Goal: Navigation & Orientation: Find specific page/section

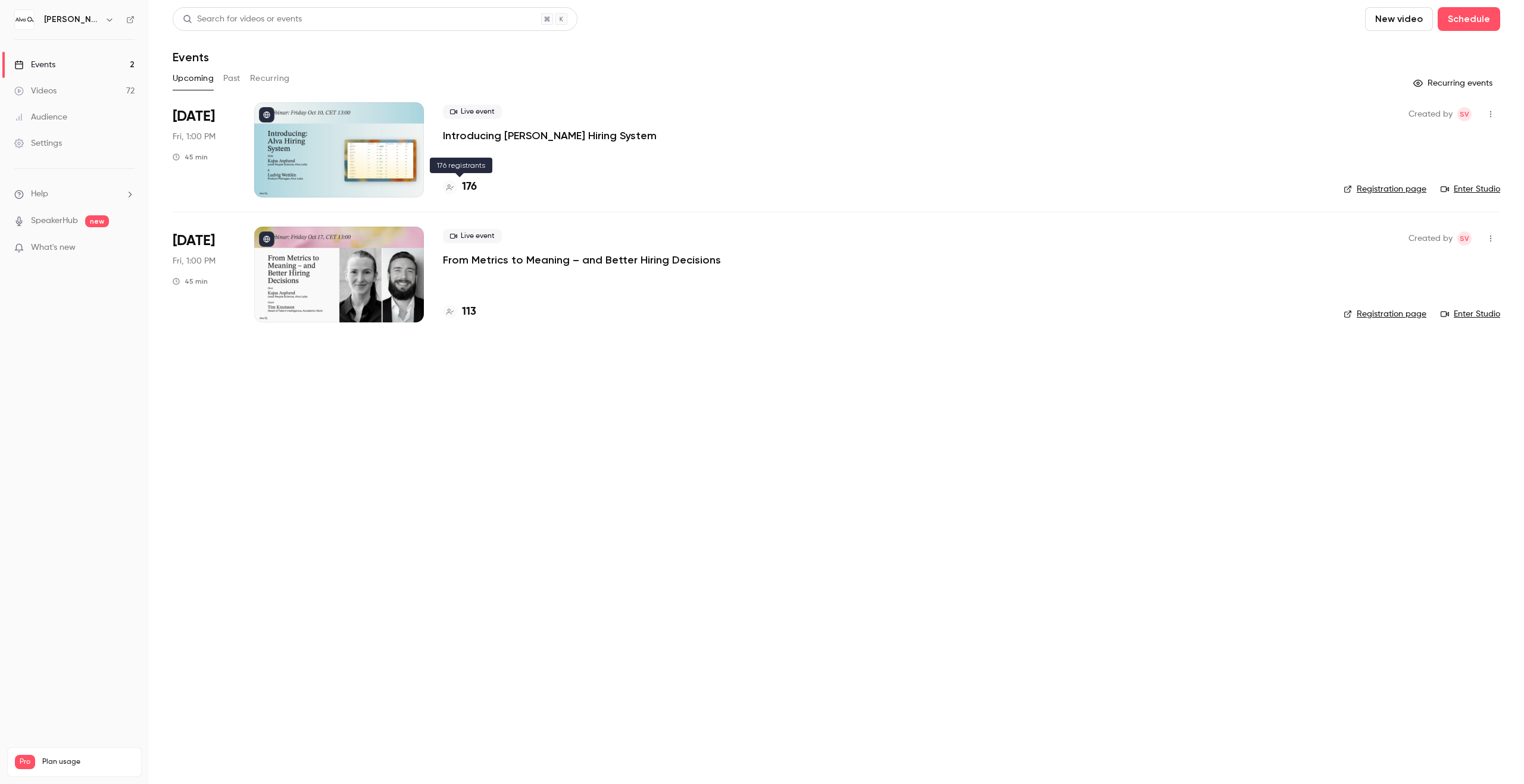
click at [464, 186] on h4 "176" at bounding box center [469, 187] width 15 height 16
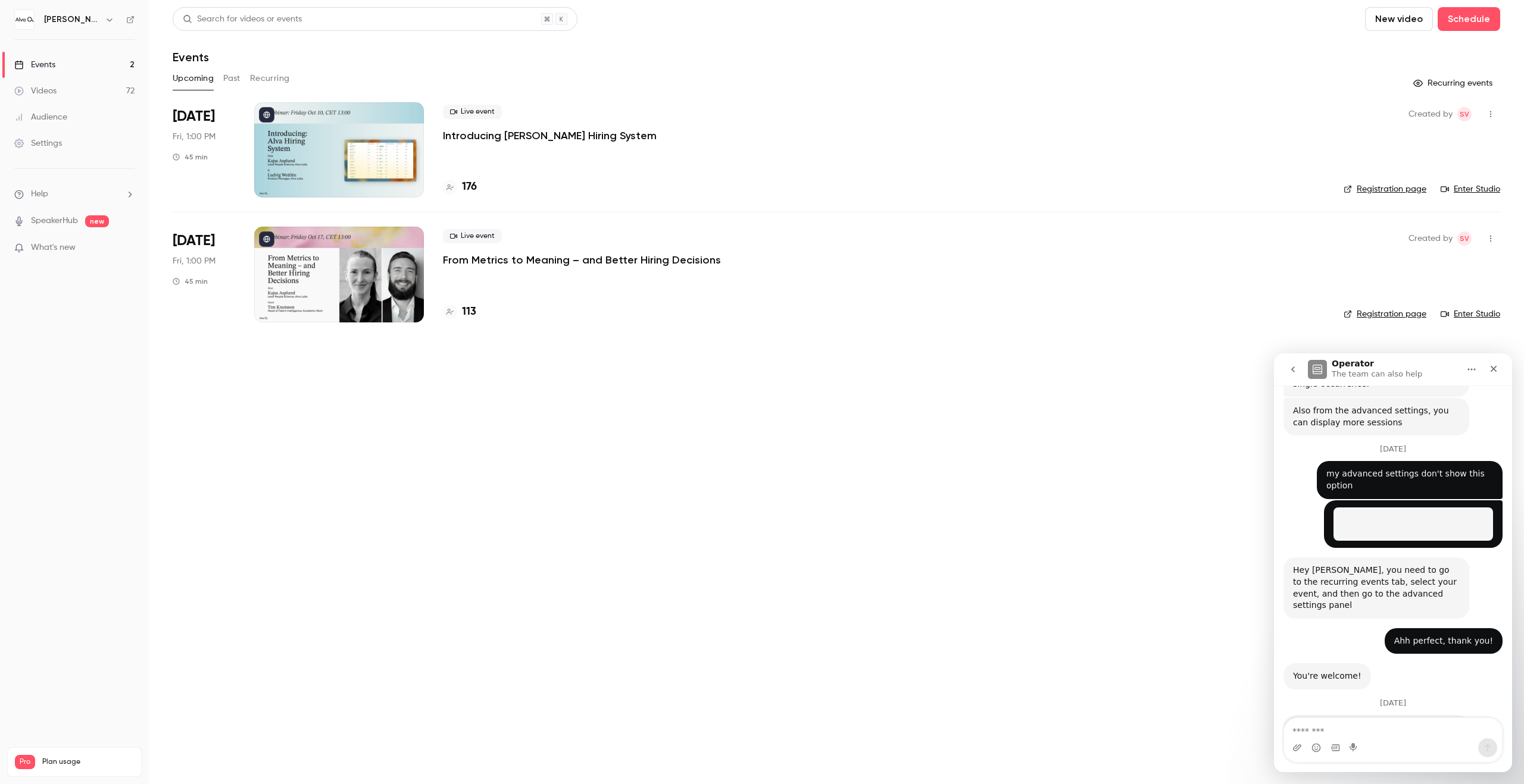
click at [75, 14] on h6 "[PERSON_NAME] Labs" at bounding box center [72, 19] width 56 height 12
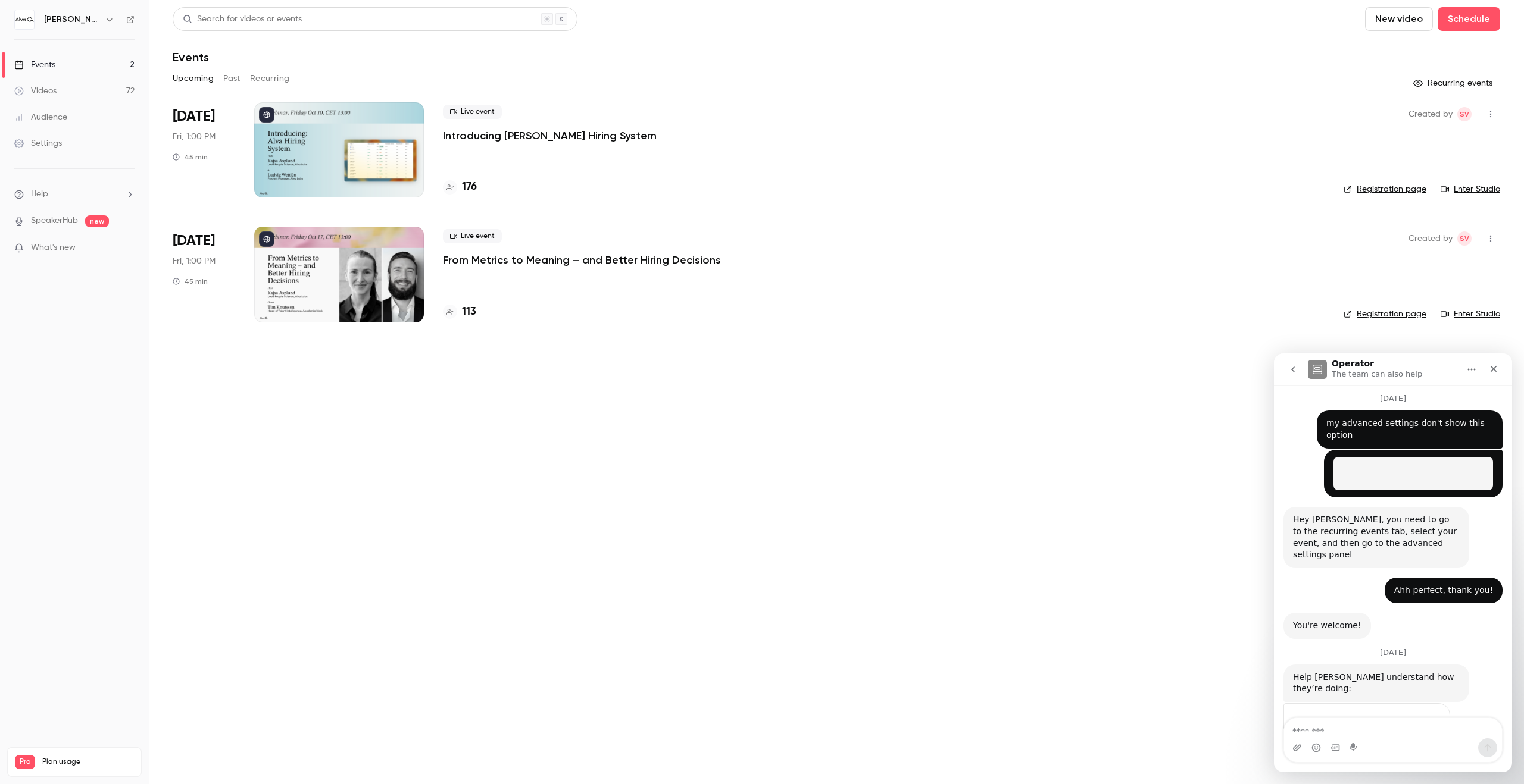
scroll to position [1152, 0]
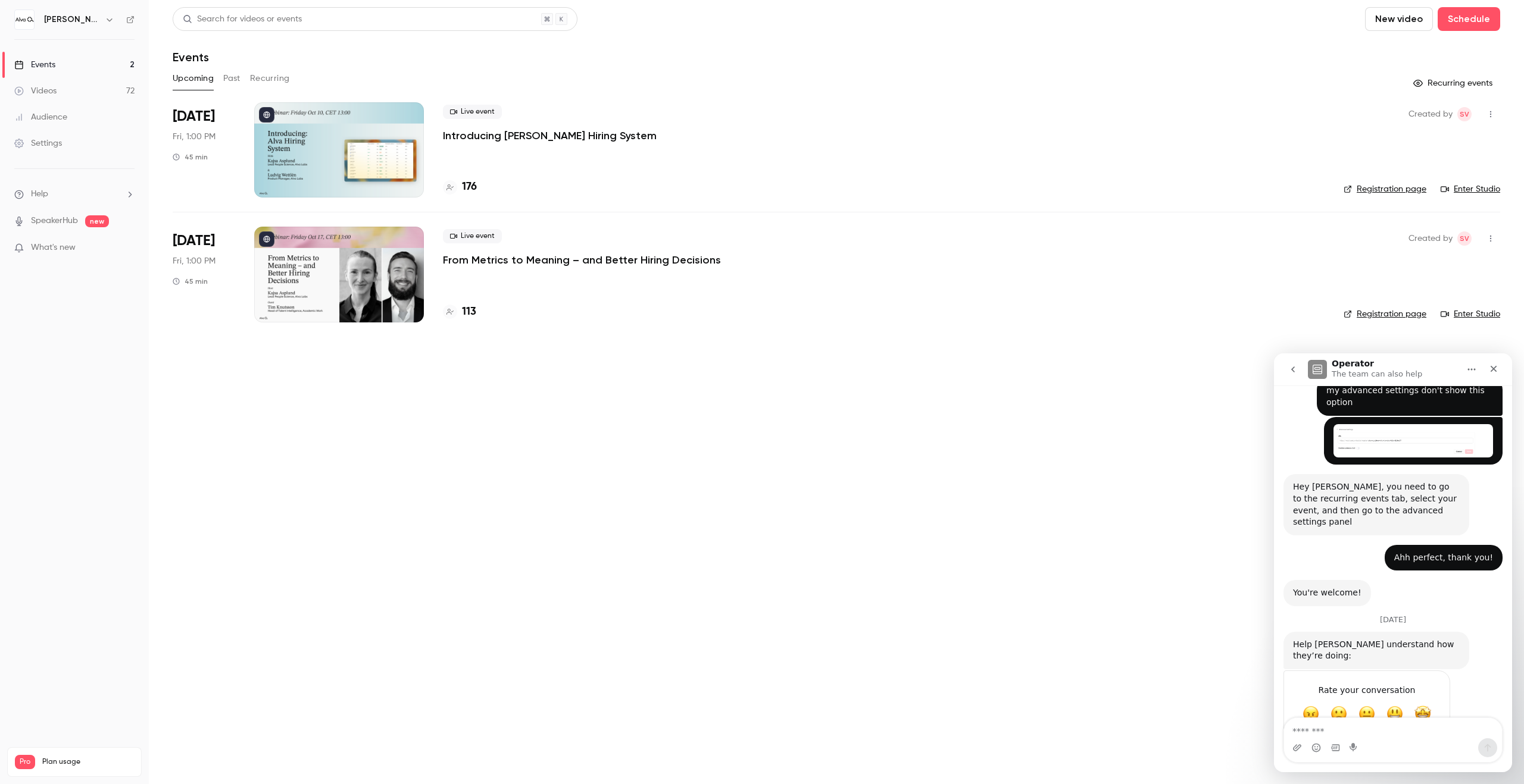
click at [75, 29] on nav "[PERSON_NAME] Labs Events 2 Videos 72 Audience Settings Help SpeakerHub new Wha…" at bounding box center [74, 392] width 149 height 784
click at [105, 21] on icon "button" at bounding box center [110, 20] width 10 height 10
click at [95, 110] on span "Switch channel" at bounding box center [73, 109] width 60 height 12
click at [121, 106] on link "[PERSON_NAME][GEOGRAPHIC_DATA]" at bounding box center [104, 100] width 188 height 34
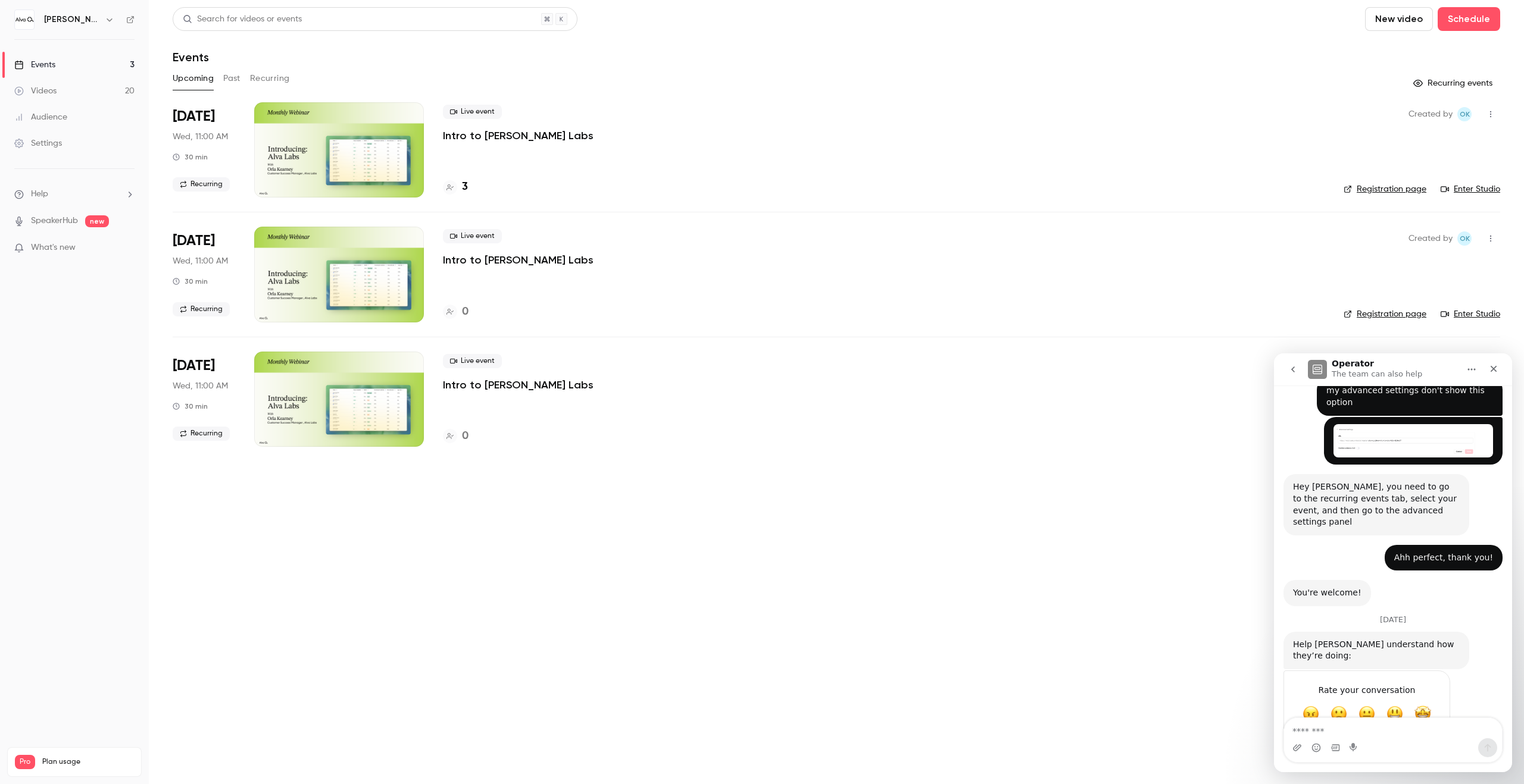
click at [463, 188] on h4 "3" at bounding box center [464, 187] width 6 height 16
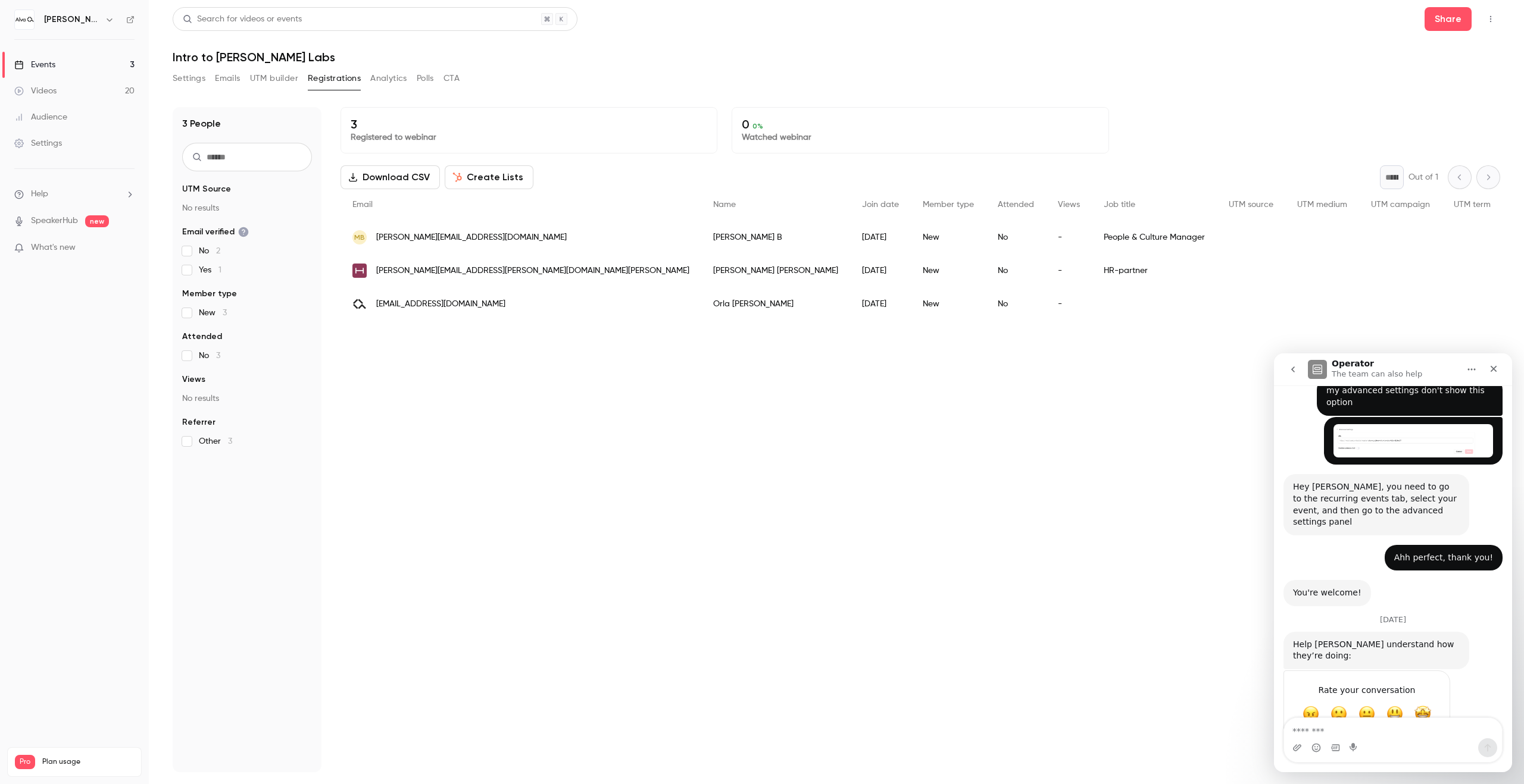
click at [62, 64] on link "Events 3" at bounding box center [74, 65] width 149 height 26
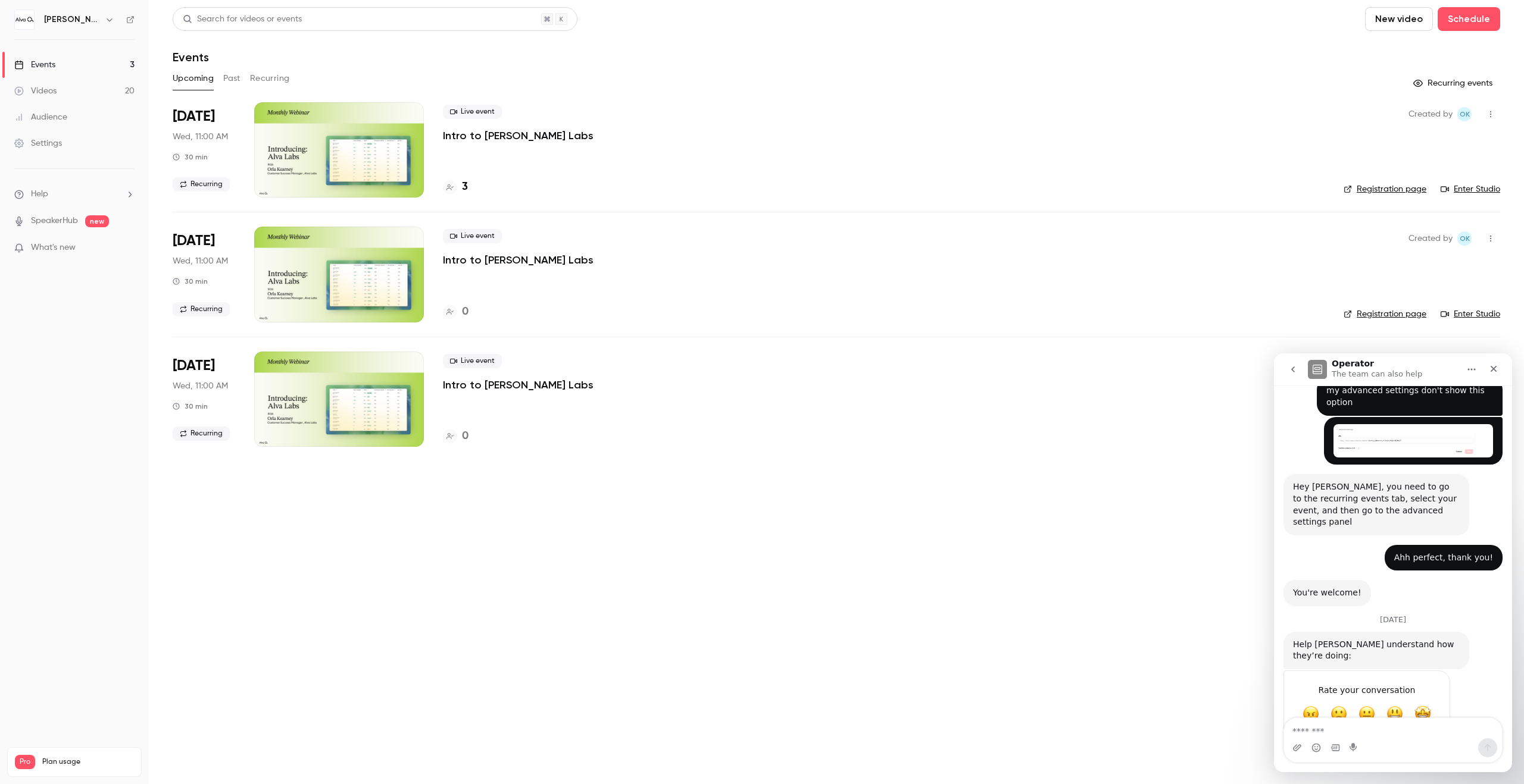
scroll to position [1152, 0]
click at [70, 23] on h6 "[PERSON_NAME][GEOGRAPHIC_DATA]" at bounding box center [72, 19] width 56 height 12
click at [98, 21] on h6 "[PERSON_NAME][GEOGRAPHIC_DATA]" at bounding box center [72, 19] width 56 height 12
click at [112, 21] on icon "button" at bounding box center [110, 20] width 10 height 10
click at [88, 104] on span "Switch channel" at bounding box center [73, 109] width 60 height 12
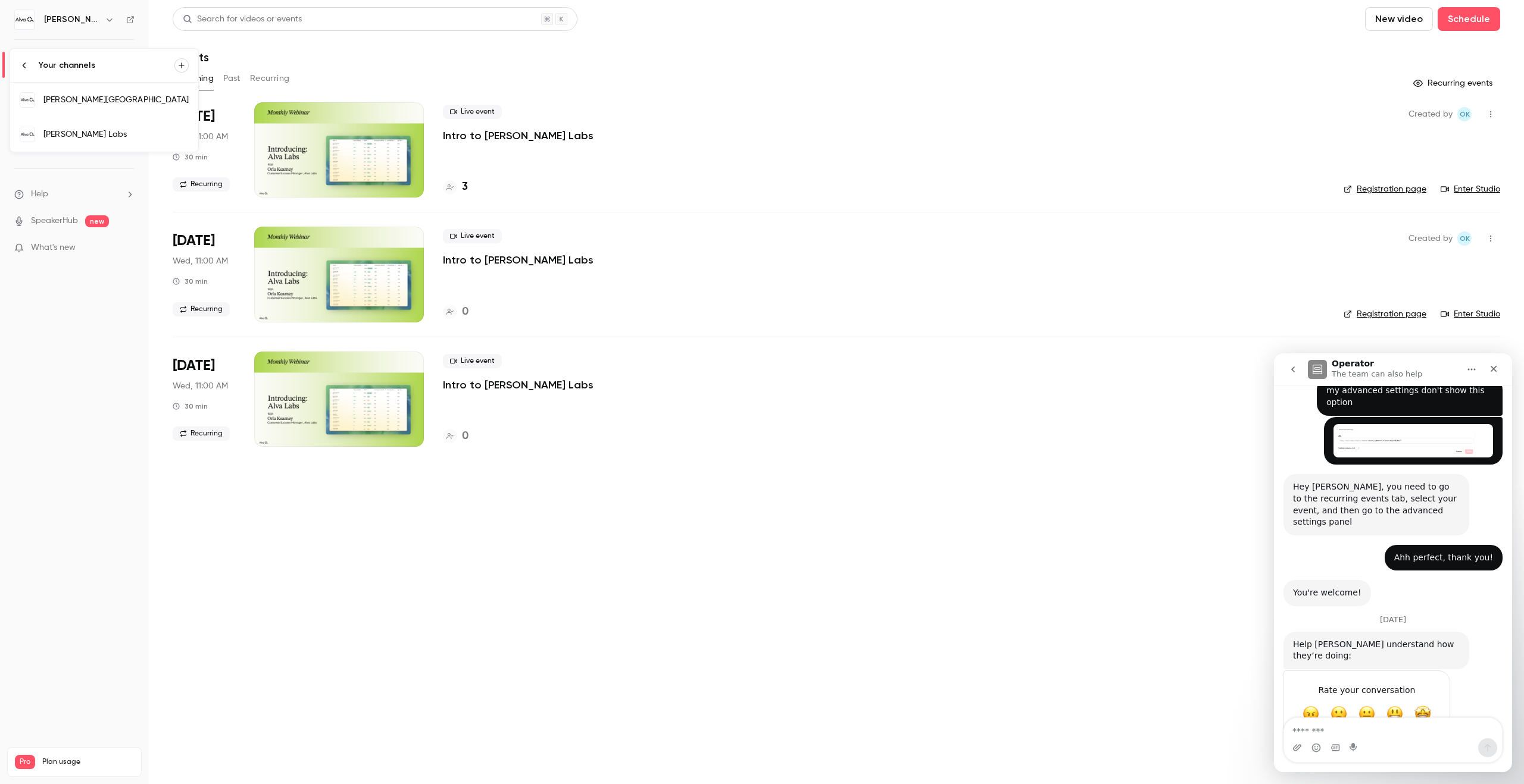
click at [136, 140] on div "[PERSON_NAME] Labs" at bounding box center [116, 134] width 145 height 12
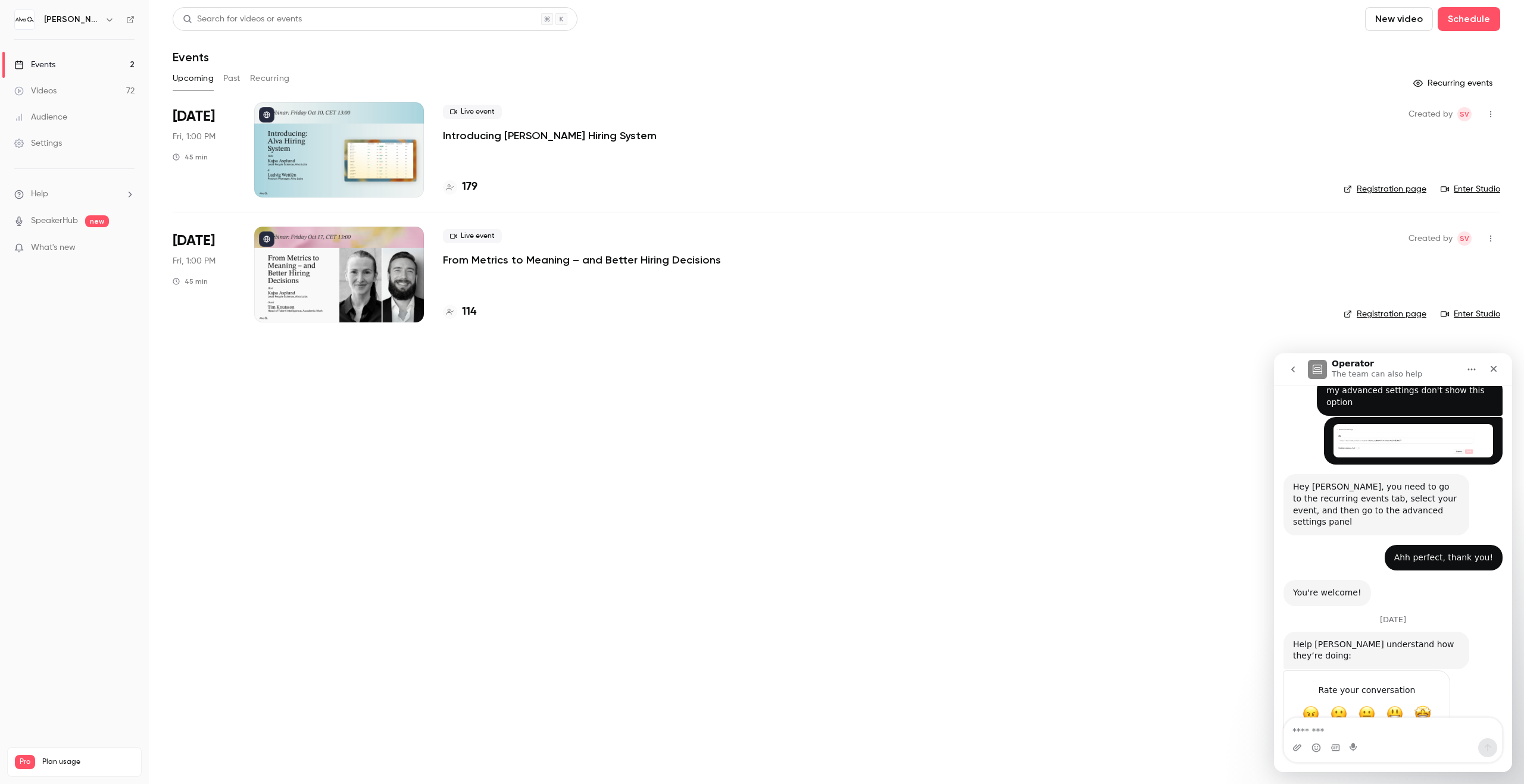
click at [473, 190] on h4 "179" at bounding box center [469, 187] width 16 height 16
